Goal: Information Seeking & Learning: Learn about a topic

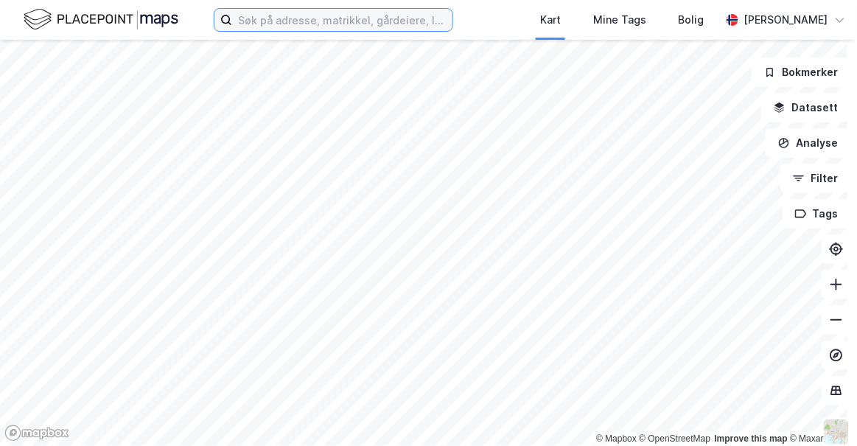
click at [403, 20] on input at bounding box center [342, 20] width 220 height 22
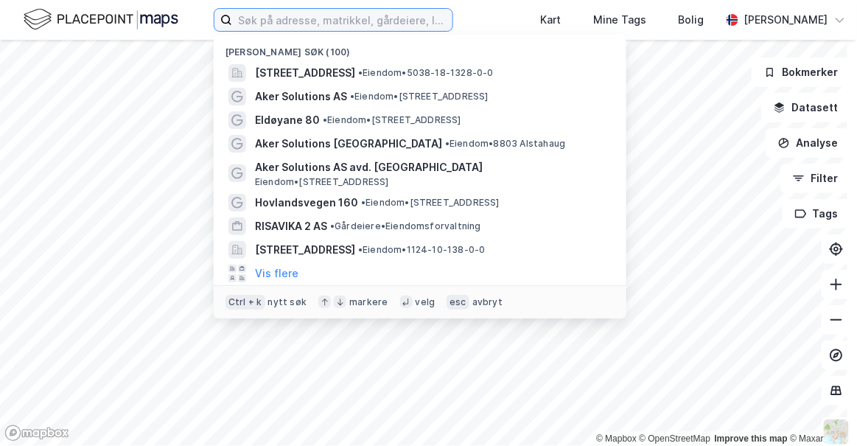
click at [353, 17] on input at bounding box center [342, 20] width 220 height 22
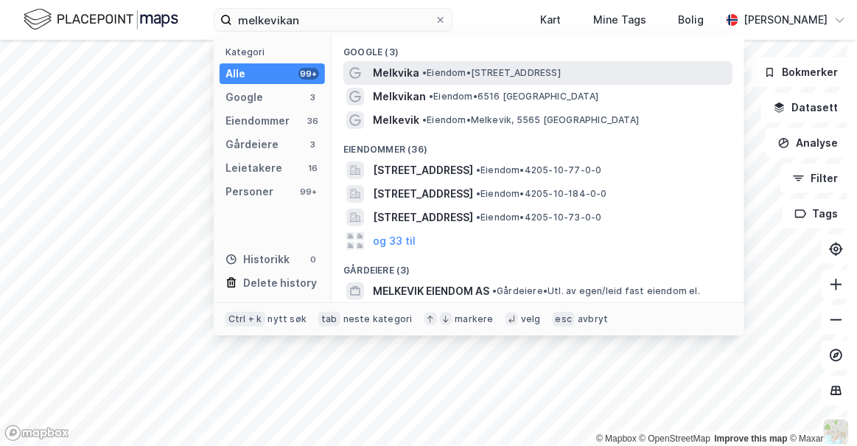
click at [434, 72] on span "• Eiendom • [STREET_ADDRESS]" at bounding box center [491, 73] width 139 height 12
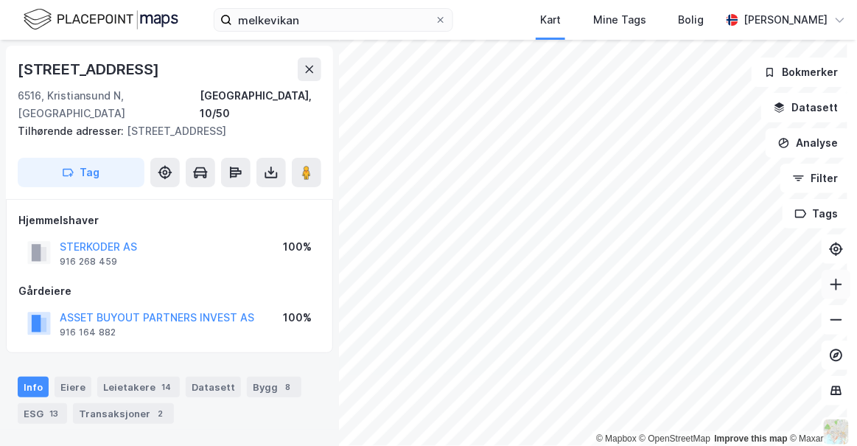
click at [829, 288] on icon at bounding box center [836, 284] width 15 height 15
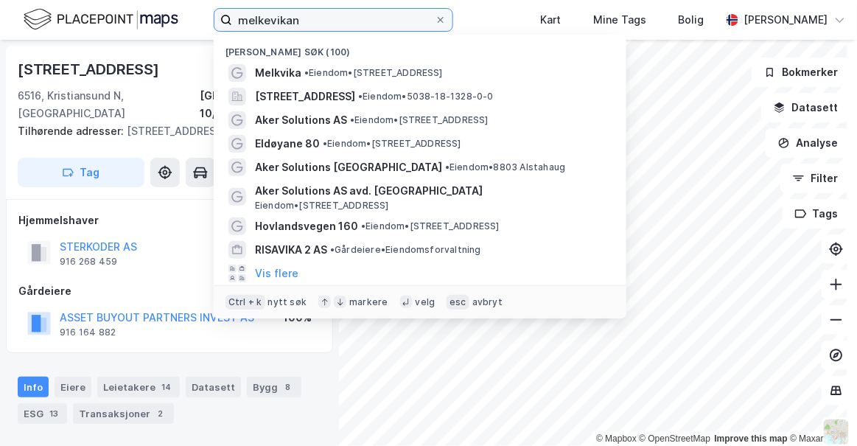
click at [327, 18] on input "melkevikan" at bounding box center [333, 20] width 203 height 22
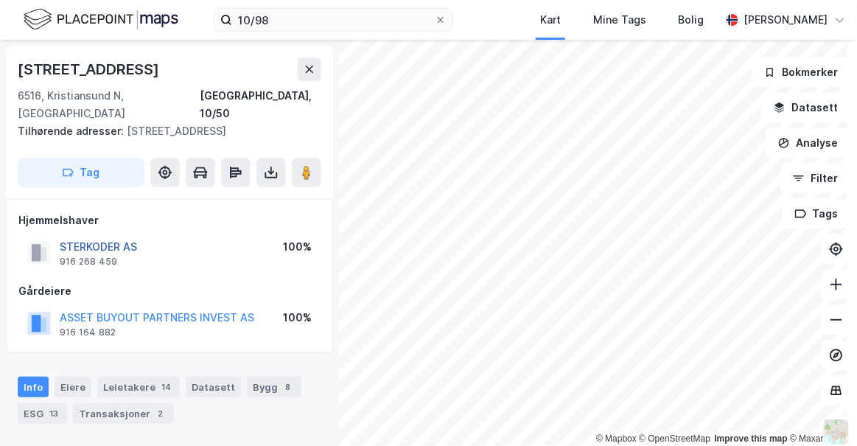
click at [0, 0] on button "STERKODER AS" at bounding box center [0, 0] width 0 height 0
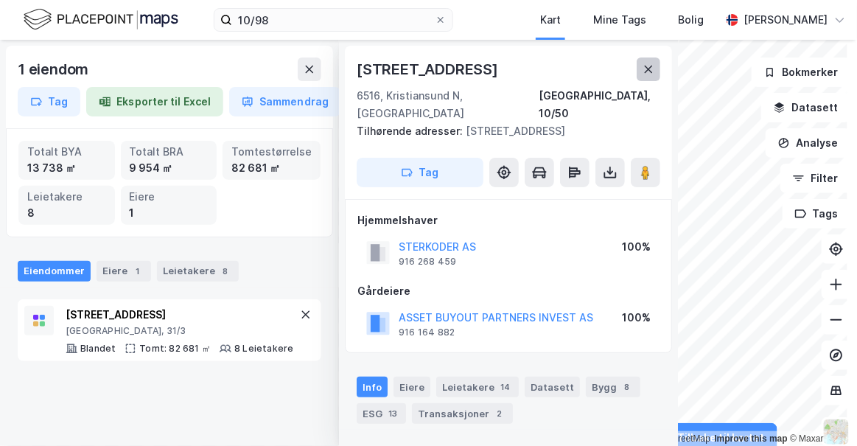
click at [644, 63] on icon at bounding box center [649, 69] width 12 height 12
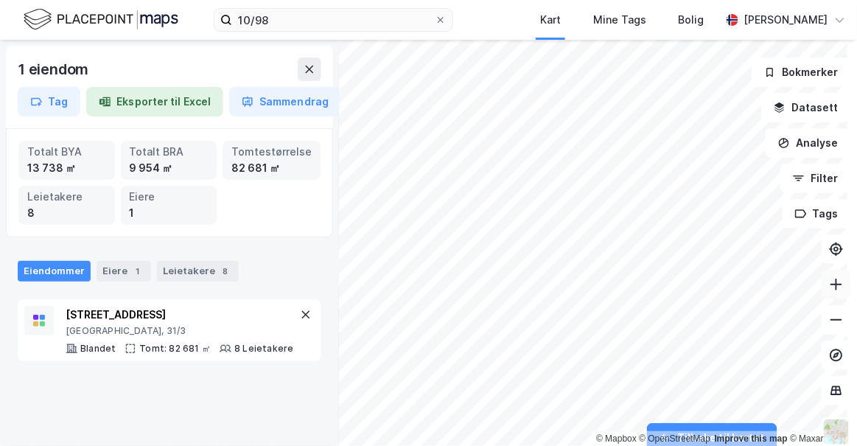
click at [831, 284] on icon at bounding box center [837, 284] width 12 height 1
click at [829, 285] on icon at bounding box center [836, 284] width 15 height 15
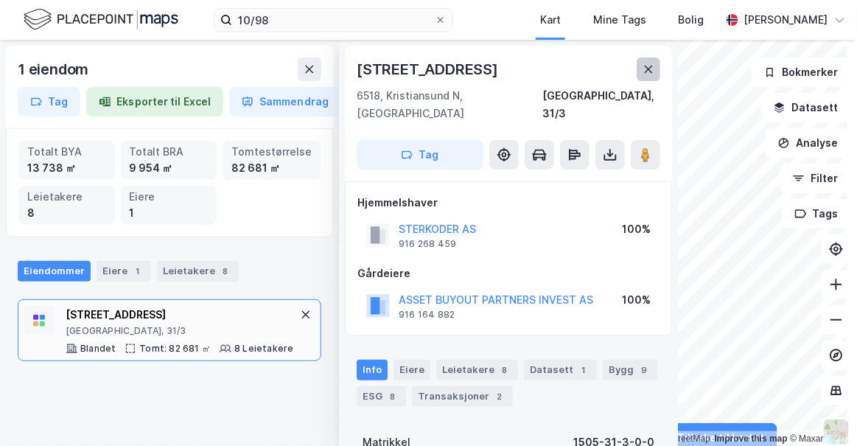
click at [646, 67] on icon at bounding box center [649, 69] width 8 height 7
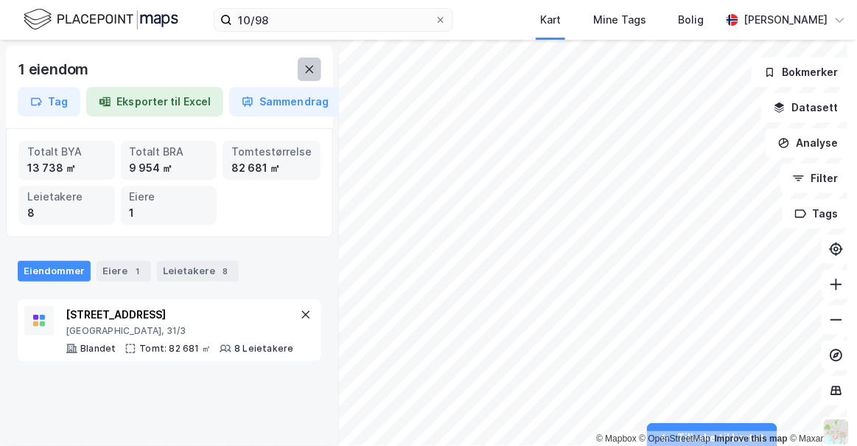
click at [312, 66] on icon at bounding box center [310, 69] width 8 height 7
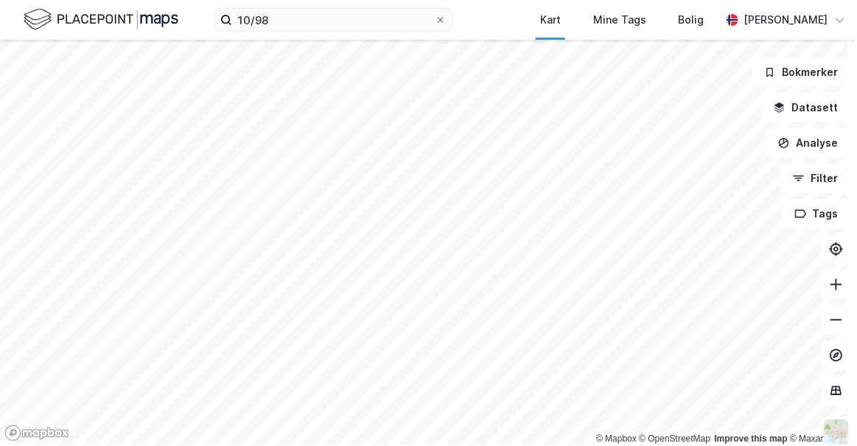
click at [280, 32] on div "10/98 Kart Mine Tags Bolig [PERSON_NAME]" at bounding box center [428, 20] width 857 height 40
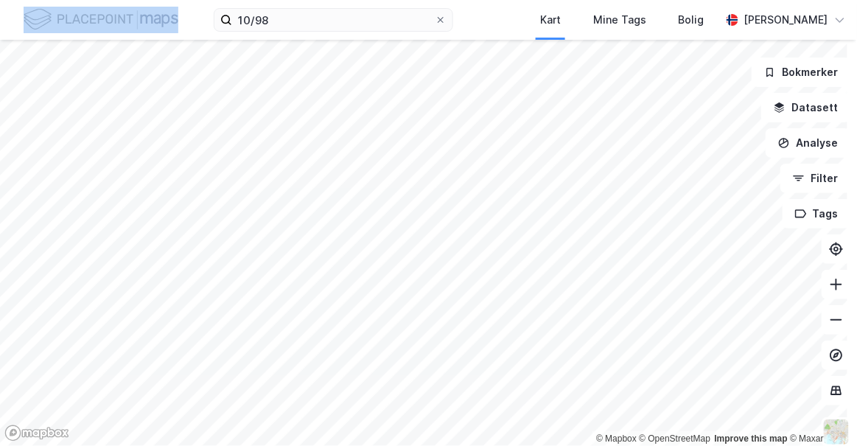
click at [280, 32] on div "10/98 Kart Mine Tags Bolig [PERSON_NAME]" at bounding box center [428, 20] width 857 height 40
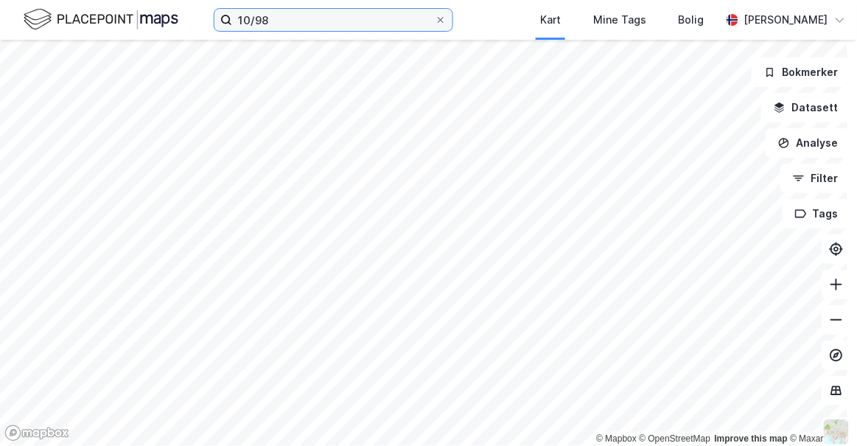
click at [268, 23] on input "10/98" at bounding box center [333, 20] width 203 height 22
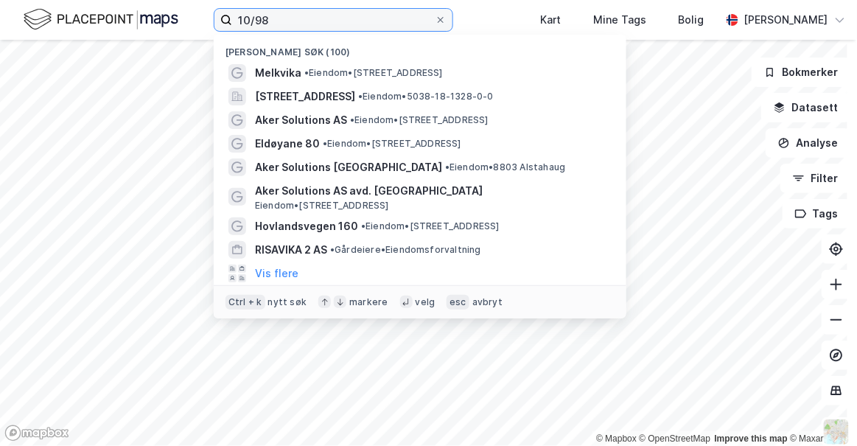
click at [268, 23] on input "10/98" at bounding box center [333, 20] width 203 height 22
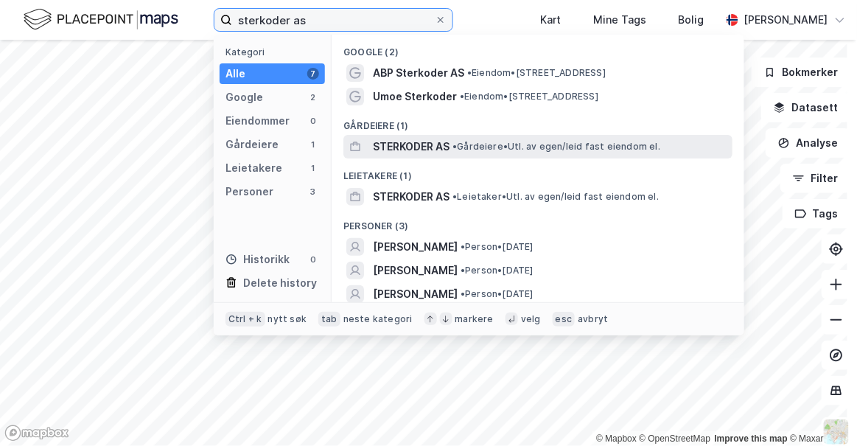
type input "sterkoder as"
click at [416, 146] on span "STERKODER AS" at bounding box center [411, 147] width 77 height 18
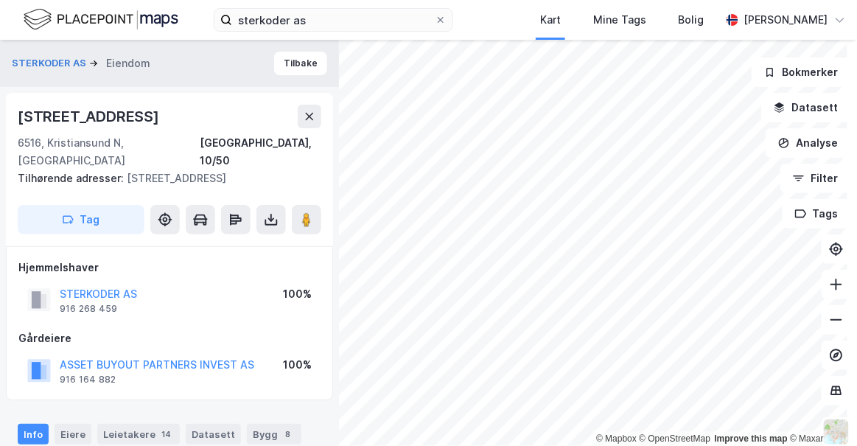
click at [96, 285] on div "STERKODER AS" at bounding box center [98, 294] width 77 height 18
click at [0, 0] on button "STERKODER AS" at bounding box center [0, 0] width 0 height 0
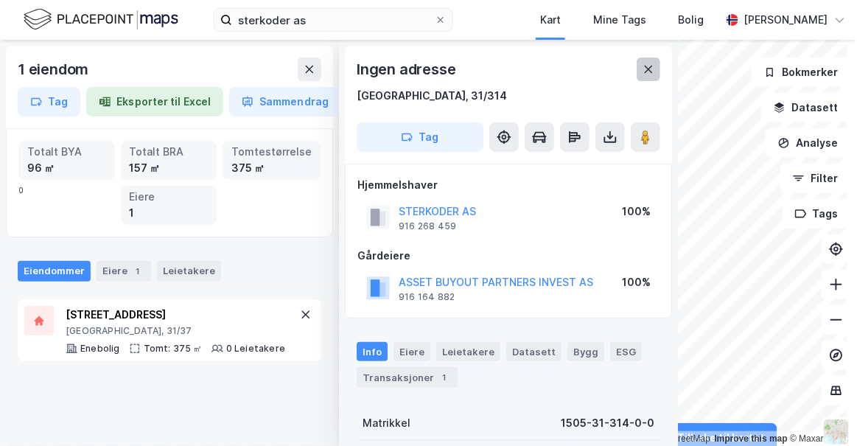
click at [647, 77] on button at bounding box center [649, 69] width 24 height 24
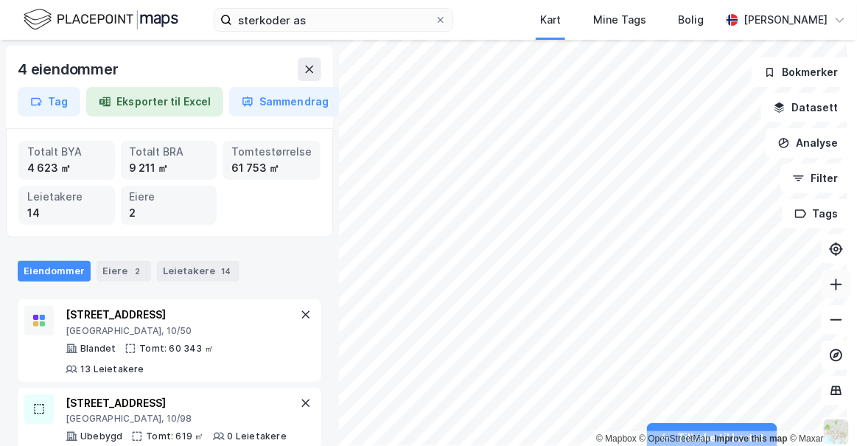
click at [823, 293] on button at bounding box center [836, 284] width 29 height 29
click at [829, 324] on icon at bounding box center [836, 320] width 15 height 15
click at [13, 48] on div "3 eiendommer Tag Eksporter til Excel Sammendrag" at bounding box center [169, 87] width 327 height 83
click at [830, 285] on icon at bounding box center [836, 284] width 15 height 15
click at [834, 286] on icon at bounding box center [836, 284] width 15 height 15
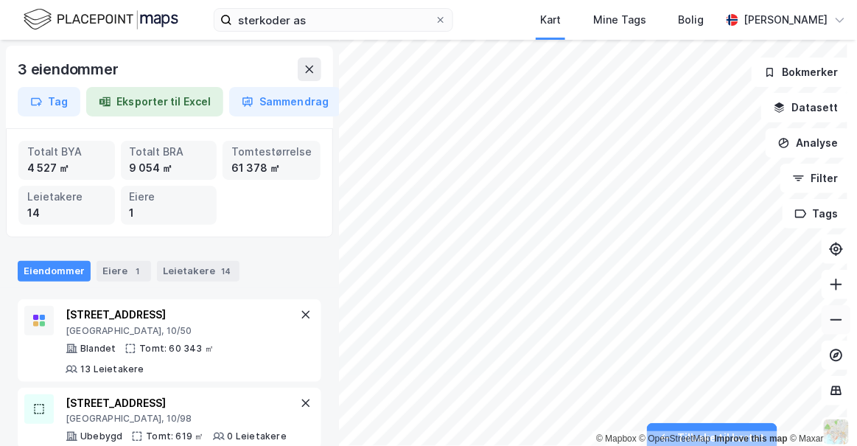
click at [829, 324] on icon at bounding box center [836, 320] width 15 height 15
click at [829, 290] on icon at bounding box center [836, 284] width 15 height 15
